Goal: Task Accomplishment & Management: Manage account settings

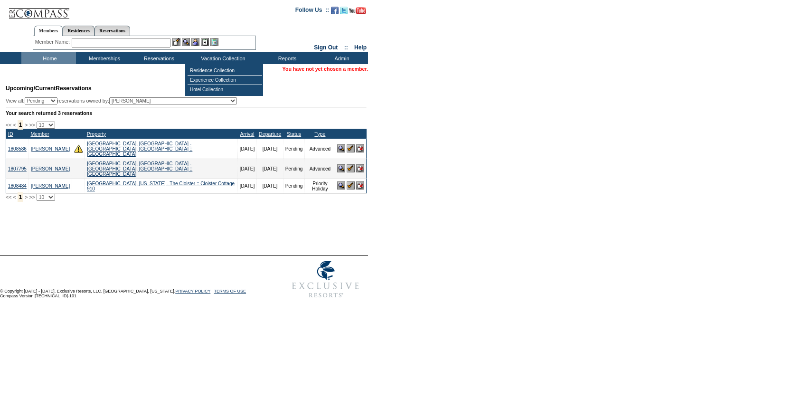
click at [131, 43] on input "text" at bounding box center [121, 43] width 99 height 10
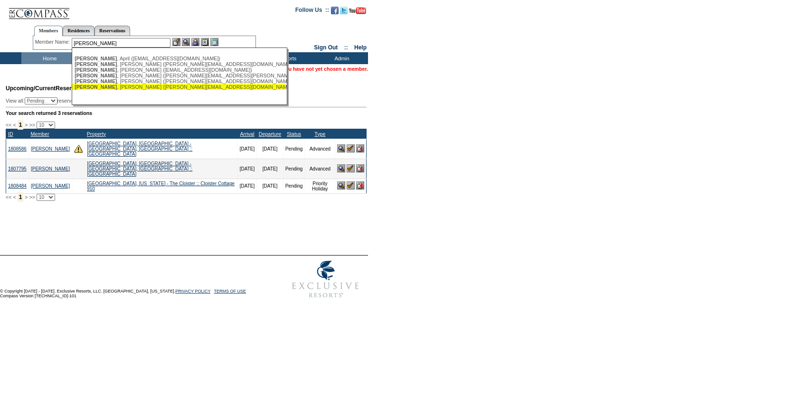
click at [124, 83] on div "[PERSON_NAME] ([PERSON_NAME][EMAIL_ADDRESS][DOMAIN_NAME])" at bounding box center [179, 81] width 209 height 6
type input "[PERSON_NAME] ([PERSON_NAME][EMAIL_ADDRESS][DOMAIN_NAME])"
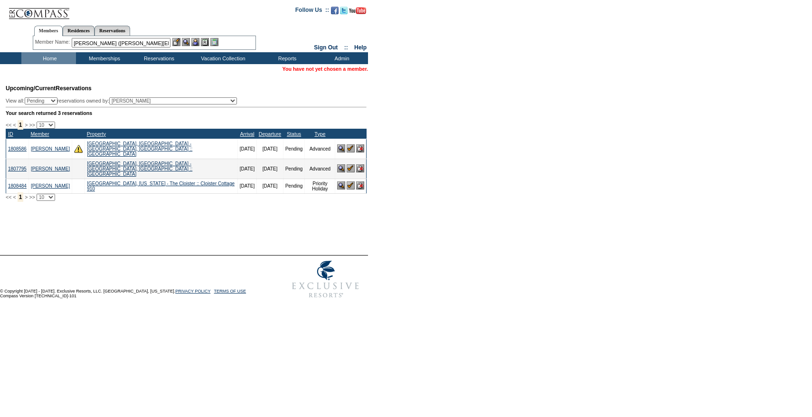
click at [198, 44] on img at bounding box center [195, 42] width 8 height 8
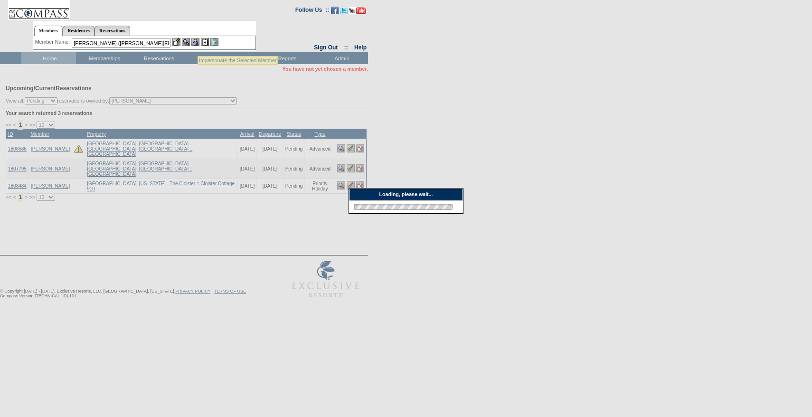
click at [176, 44] on img at bounding box center [176, 42] width 8 height 8
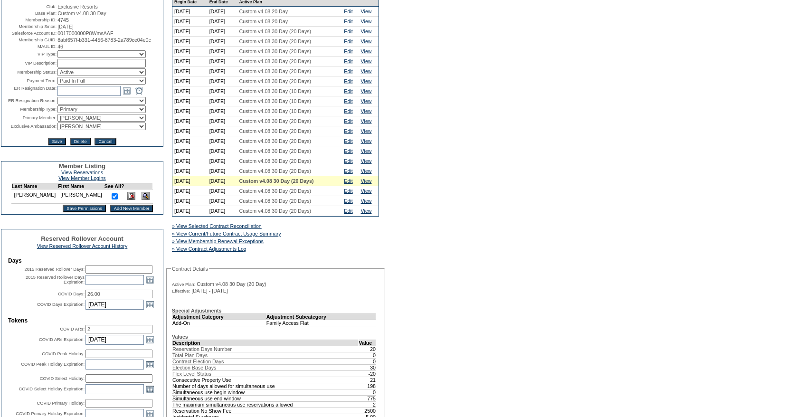
scroll to position [100, 0]
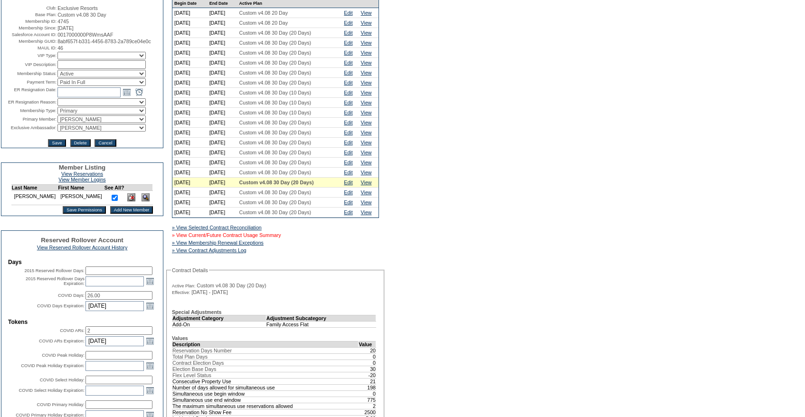
click at [276, 238] on link "» View Current/Future Contract Usage Summary" at bounding box center [226, 235] width 109 height 6
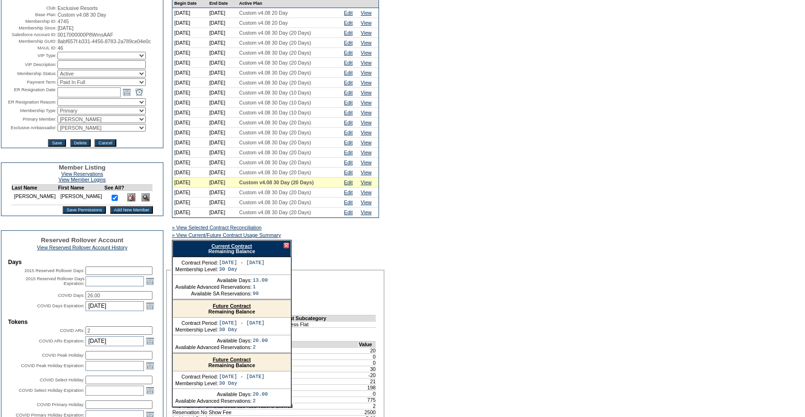
click at [239, 249] on link "Current Contract" at bounding box center [231, 246] width 40 height 6
click at [351, 175] on link "Edit" at bounding box center [348, 173] width 9 height 6
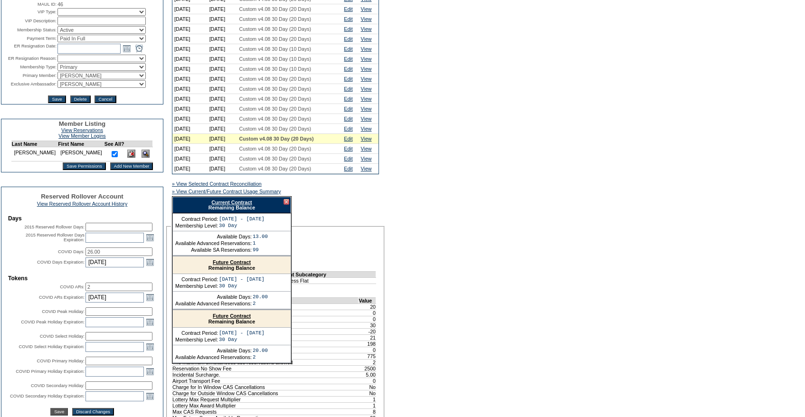
scroll to position [151, 0]
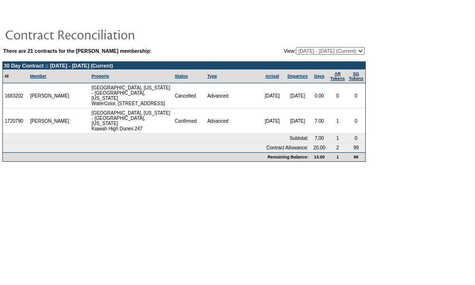
click at [323, 45] on table "There are 21 contracts for the John Callahan membership: View: 08/22/08 - 08/31…" at bounding box center [184, 85] width 368 height 158
click at [322, 48] on select "08/22/08 - 08/31/09 09/01/09 - 08/31/10 09/01/10 - 08/31/11 09/01/11 - 08/31/12…" at bounding box center [330, 51] width 69 height 8
click at [296, 47] on select "08/22/08 - 08/31/09 09/01/09 - 08/31/10 09/01/10 - 08/31/11 09/01/11 - 08/31/12…" at bounding box center [330, 51] width 69 height 8
click at [322, 48] on select "08/22/08 - 08/31/09 09/01/09 - 08/31/10 09/01/10 - 08/31/11 09/01/11 - 08/31/12…" at bounding box center [330, 51] width 69 height 8
select select "122829"
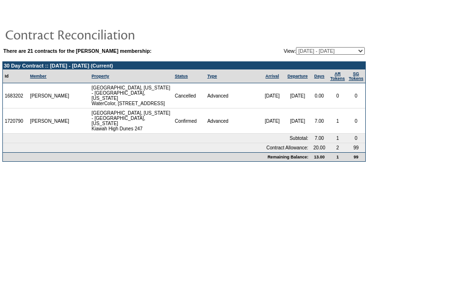
click at [296, 47] on select "08/22/08 - 08/31/09 09/01/09 - 08/31/10 09/01/10 - 08/31/11 09/01/11 - 08/31/12…" at bounding box center [330, 51] width 69 height 8
